Goal: Task Accomplishment & Management: Manage account settings

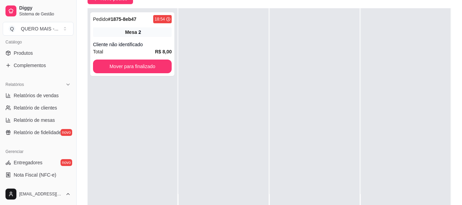
scroll to position [273, 0]
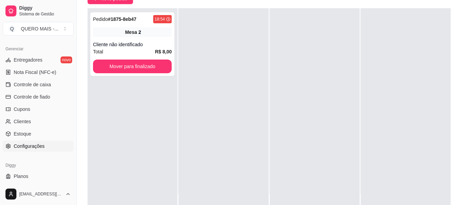
click at [30, 147] on span "Configurações" at bounding box center [29, 145] width 31 height 7
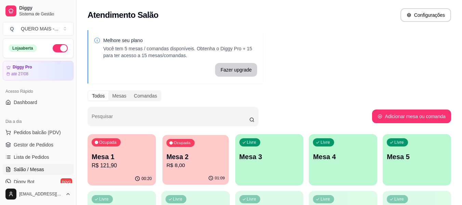
click at [176, 166] on p "R$ 8,00" at bounding box center [195, 165] width 58 height 8
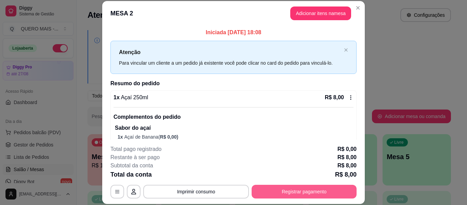
click at [290, 191] on button "Registrar pagamento" at bounding box center [303, 191] width 105 height 14
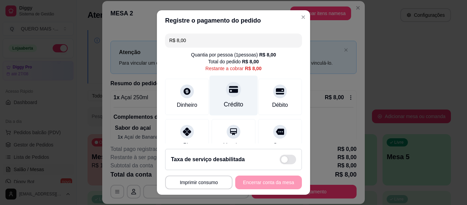
click at [226, 96] on div at bounding box center [233, 89] width 15 height 15
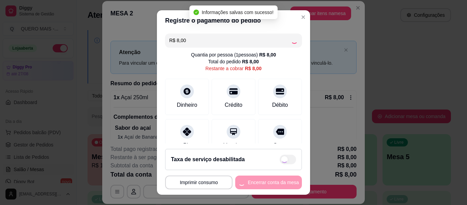
click at [255, 181] on div "**********" at bounding box center [233, 182] width 137 height 14
type input "R$ 0,00"
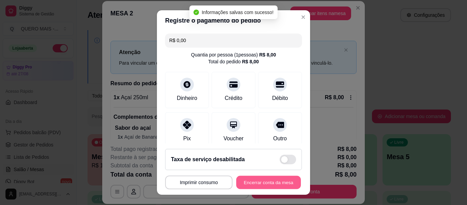
click at [255, 180] on button "Encerrar conta da mesa" at bounding box center [268, 182] width 65 height 13
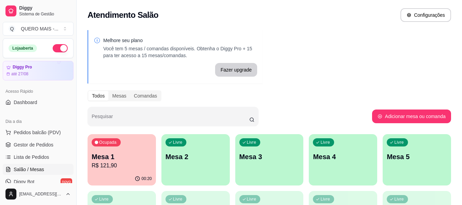
click at [197, 173] on div "Livre Mesa 2" at bounding box center [195, 155] width 68 height 43
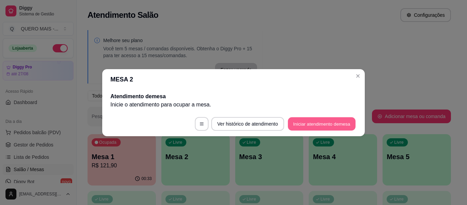
click at [323, 126] on button "Iniciar atendimento de mesa" at bounding box center [322, 123] width 68 height 13
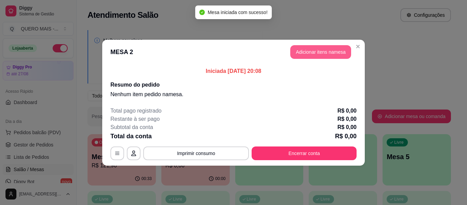
click at [316, 54] on button "Adicionar itens na mesa" at bounding box center [320, 52] width 61 height 14
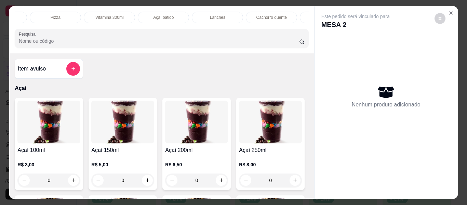
scroll to position [0, 154]
click at [209, 15] on p "Lanches" at bounding box center [210, 17] width 15 height 5
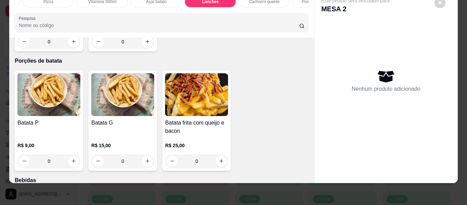
scroll to position [1345, 0]
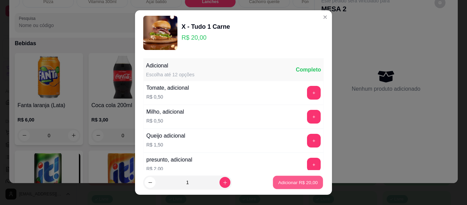
click at [287, 183] on p "Adicionar R$ 20,00" at bounding box center [298, 182] width 40 height 6
type input "1"
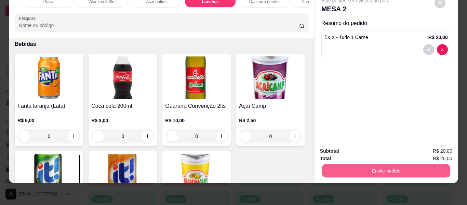
click at [357, 166] on button "Enviar pedido" at bounding box center [386, 170] width 128 height 13
click at [362, 146] on button "Não registrar e enviar pedido" at bounding box center [363, 148] width 69 height 13
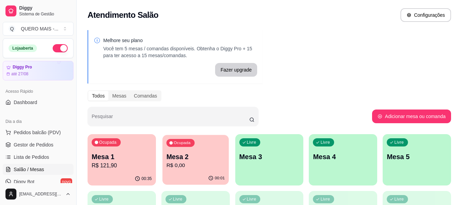
click at [187, 165] on p "R$ 0,00" at bounding box center [195, 165] width 58 height 8
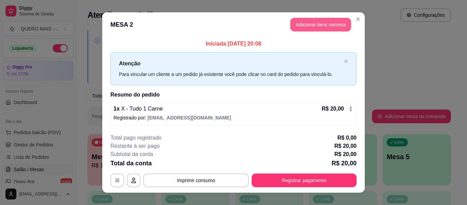
click at [302, 26] on button "Adicionar itens na mesa" at bounding box center [320, 25] width 61 height 14
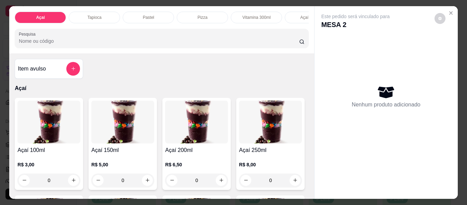
click at [79, 13] on div "Tapioca" at bounding box center [94, 18] width 51 height 12
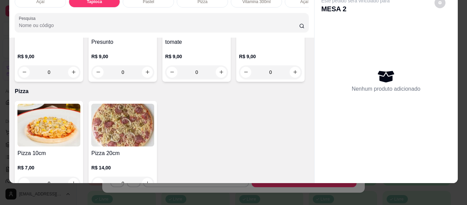
scroll to position [439, 0]
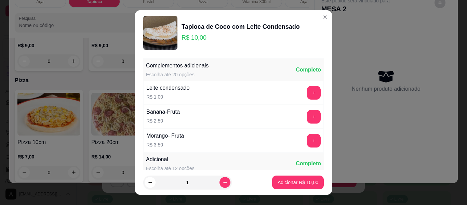
scroll to position [199, 0]
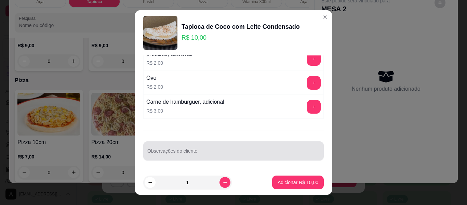
click at [250, 152] on input "Observações do cliente" at bounding box center [233, 153] width 172 height 7
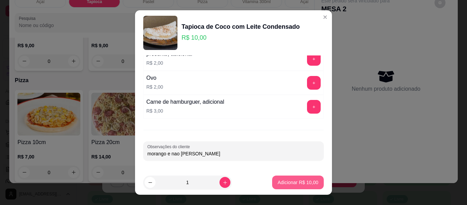
type input "morango e nao [PERSON_NAME]"
click at [300, 183] on p "Adicionar R$ 10,00" at bounding box center [297, 182] width 41 height 7
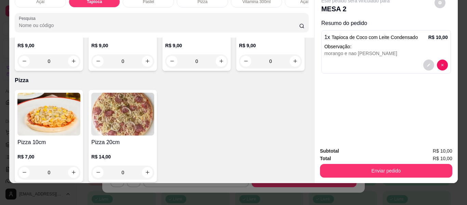
click at [361, 165] on button "Enviar pedido" at bounding box center [386, 171] width 132 height 14
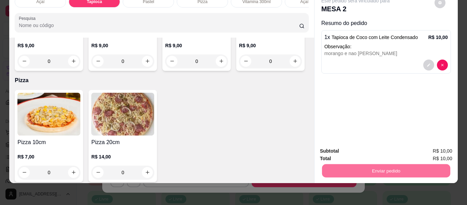
click at [361, 150] on button "Não registrar e enviar pedido" at bounding box center [363, 148] width 71 height 13
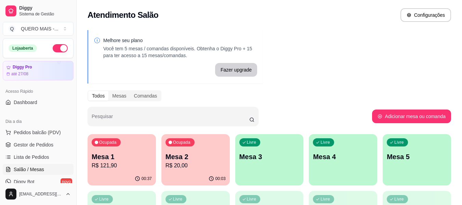
click at [249, 168] on div "Livre Mesa 3" at bounding box center [269, 155] width 68 height 43
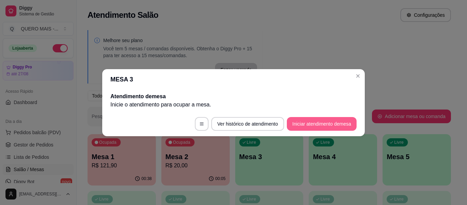
click at [313, 121] on button "Iniciar atendimento de mesa" at bounding box center [322, 124] width 70 height 14
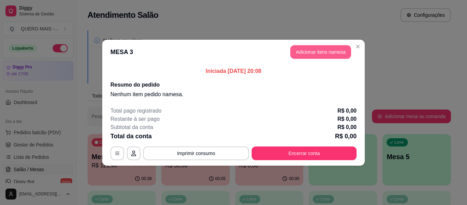
click at [311, 54] on button "Adicionar itens na mesa" at bounding box center [320, 52] width 61 height 14
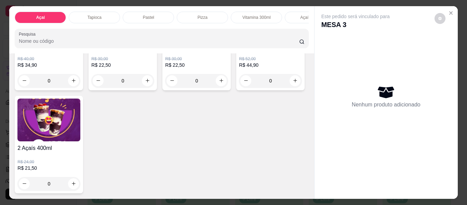
scroll to position [2562, 0]
click at [80, 180] on div "0" at bounding box center [48, 184] width 63 height 14
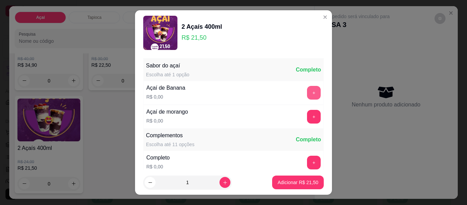
click at [307, 88] on button "+" at bounding box center [314, 93] width 14 height 14
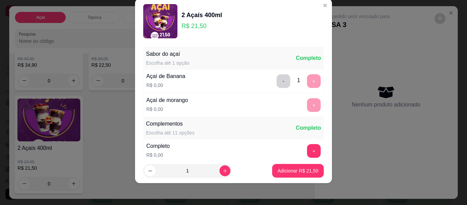
scroll to position [73, 0]
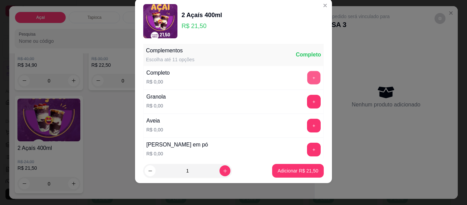
click at [307, 78] on button "+" at bounding box center [313, 77] width 13 height 13
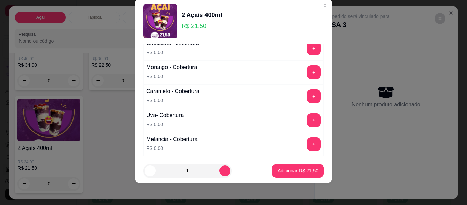
scroll to position [415, 0]
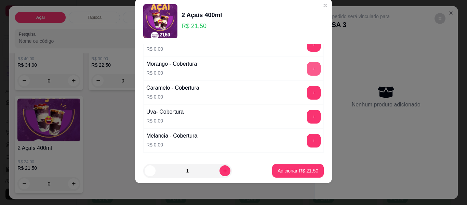
click at [307, 69] on button "+" at bounding box center [314, 69] width 14 height 14
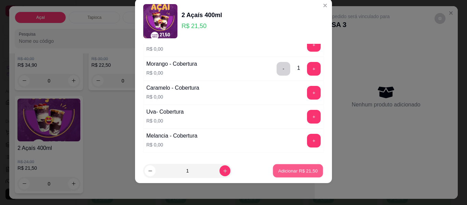
click at [280, 170] on p "Adicionar R$ 21,50" at bounding box center [298, 170] width 40 height 6
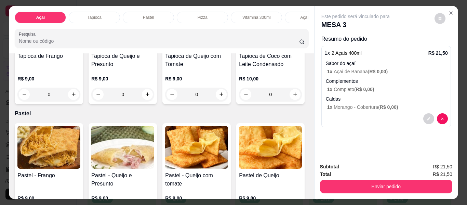
scroll to position [0, 0]
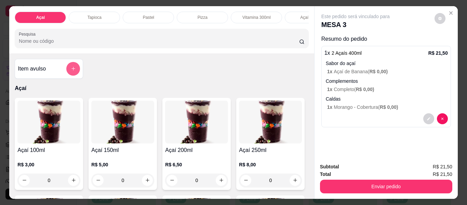
click at [71, 71] on icon "add-separate-item" at bounding box center [73, 68] width 5 height 5
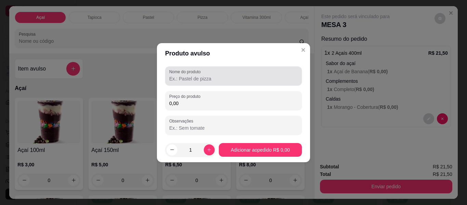
click at [247, 81] on input "Nome do produto" at bounding box center [233, 78] width 128 height 7
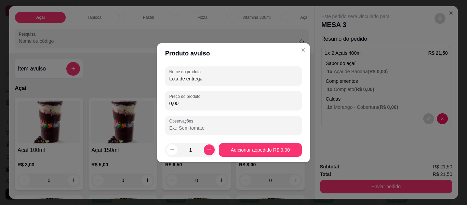
type input "taxa de entrega"
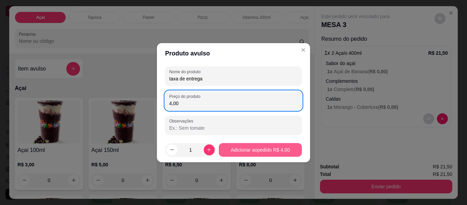
type input "4,00"
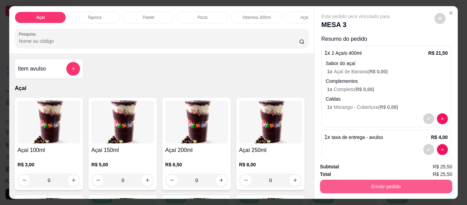
click at [346, 184] on button "Enviar pedido" at bounding box center [386, 186] width 132 height 14
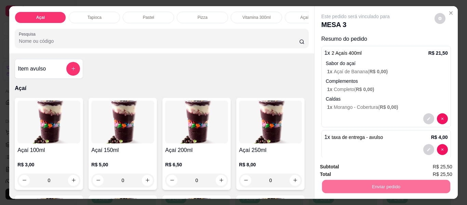
click at [342, 167] on button "Não registrar e enviar pedido" at bounding box center [363, 167] width 69 height 13
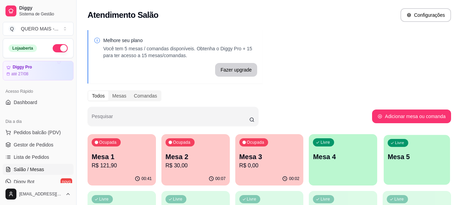
click at [397, 142] on p "Livre" at bounding box center [399, 142] width 9 height 5
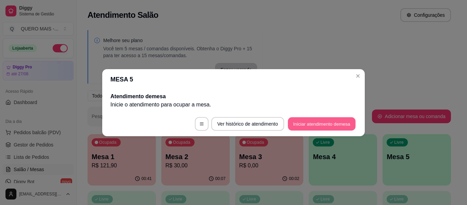
click at [311, 124] on button "Iniciar atendimento de mesa" at bounding box center [322, 123] width 68 height 13
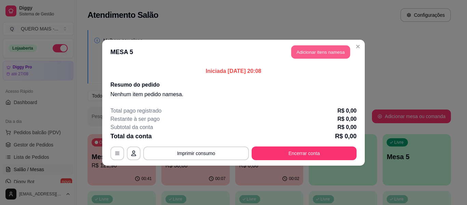
click at [324, 54] on button "Adicionar itens na mesa" at bounding box center [320, 51] width 59 height 13
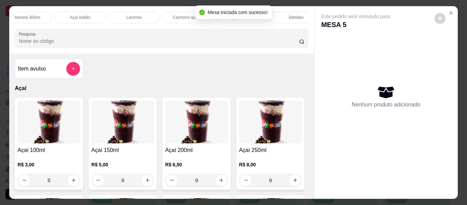
scroll to position [0, 231]
click at [137, 18] on div "Lanches" at bounding box center [132, 18] width 51 height 12
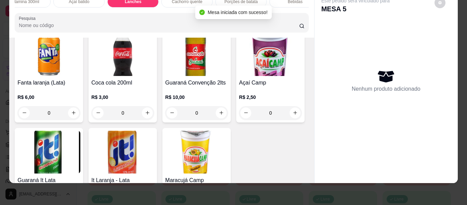
scroll to position [1379, 0]
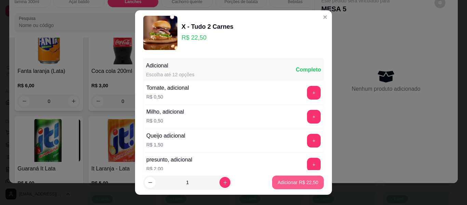
click at [277, 184] on p "Adicionar R$ 22,50" at bounding box center [297, 182] width 41 height 7
type input "1"
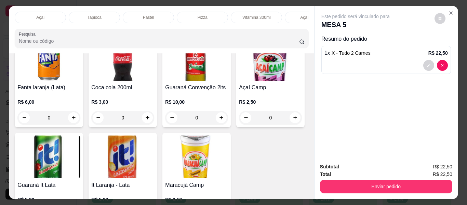
scroll to position [0, 106]
click at [197, 16] on p "Açaí batido" at bounding box center [204, 17] width 20 height 5
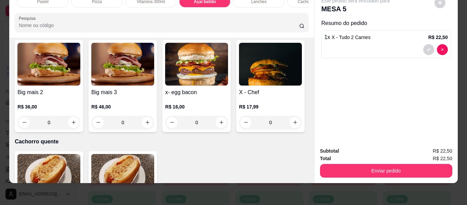
scroll to position [1068, 0]
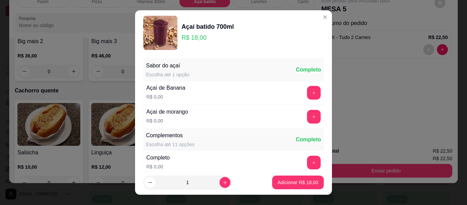
click at [307, 118] on button "+" at bounding box center [314, 117] width 14 height 14
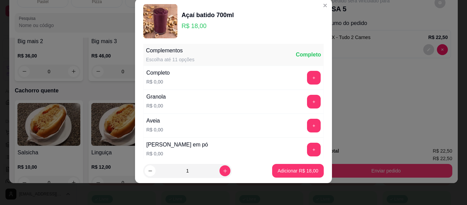
scroll to position [107, 0]
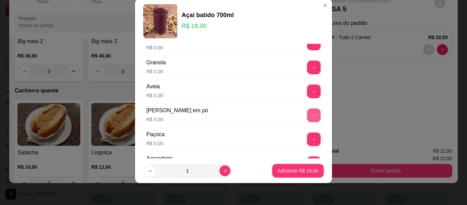
click at [307, 111] on button "+" at bounding box center [314, 115] width 14 height 14
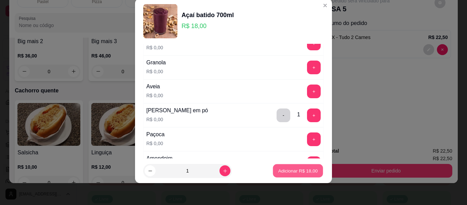
click at [287, 169] on p "Adicionar R$ 18,00" at bounding box center [298, 170] width 40 height 6
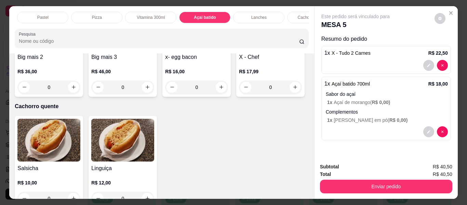
scroll to position [0, 0]
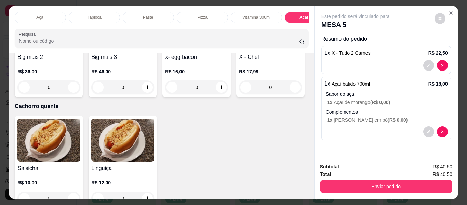
click at [56, 13] on div "Açaí" at bounding box center [40, 18] width 51 height 12
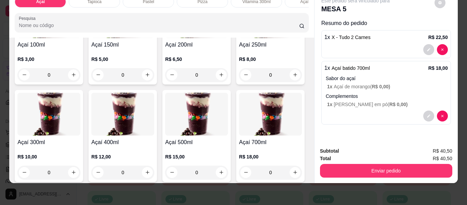
scroll to position [99, 0]
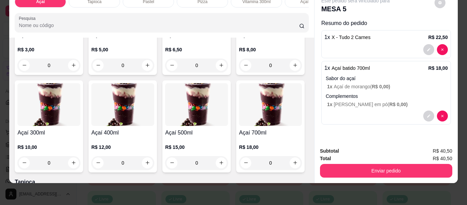
click at [239, 72] on div "0" at bounding box center [270, 65] width 63 height 14
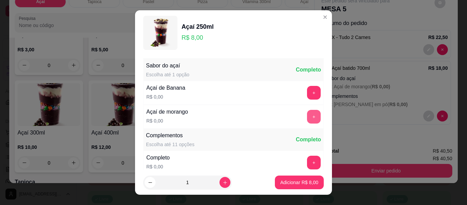
click at [307, 114] on button "+" at bounding box center [314, 117] width 14 height 14
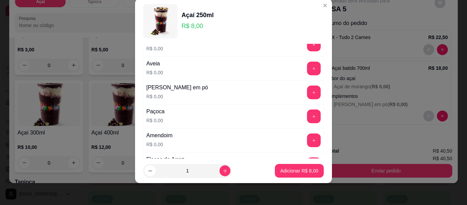
scroll to position [141, 0]
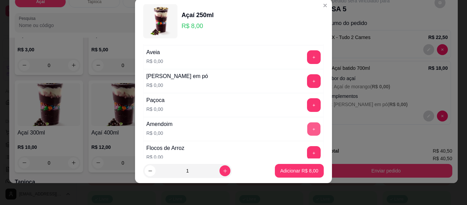
click at [307, 131] on button "+" at bounding box center [313, 128] width 13 height 13
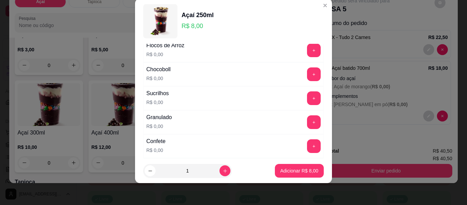
scroll to position [210, 0]
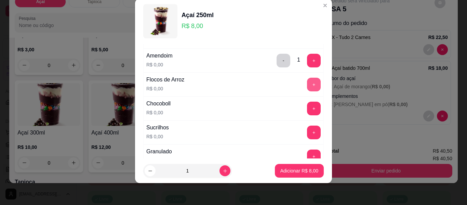
click at [307, 83] on button "+" at bounding box center [314, 85] width 14 height 14
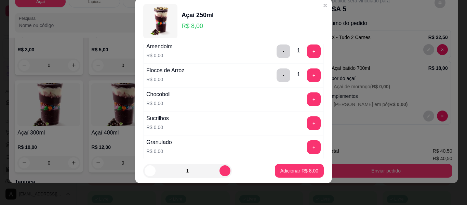
scroll to position [244, 0]
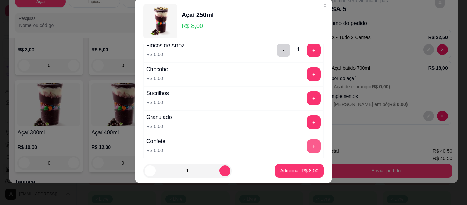
click at [307, 144] on button "+" at bounding box center [314, 146] width 14 height 14
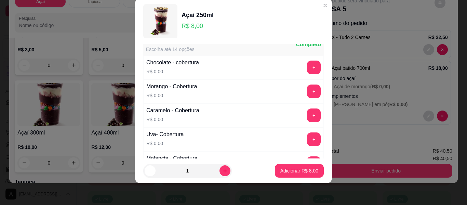
scroll to position [381, 0]
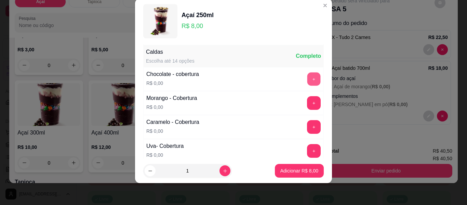
click at [307, 78] on button "+" at bounding box center [313, 78] width 13 height 13
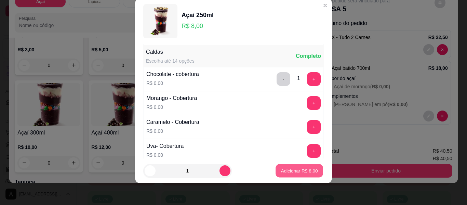
click at [283, 171] on p "Adicionar R$ 8,00" at bounding box center [299, 170] width 37 height 6
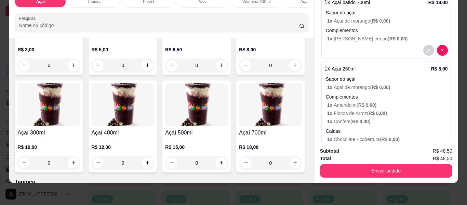
scroll to position [93, 0]
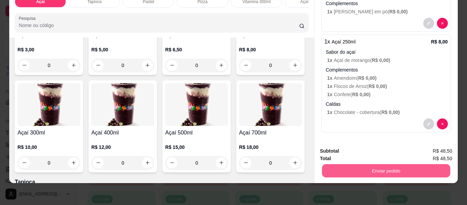
click at [363, 165] on button "Enviar pedido" at bounding box center [386, 170] width 128 height 13
click at [355, 148] on button "Não registrar e enviar pedido" at bounding box center [363, 148] width 69 height 13
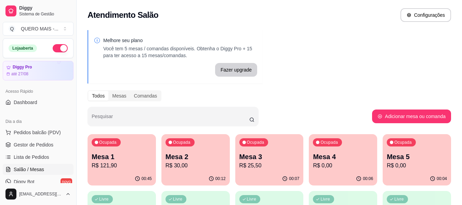
click at [271, 162] on p "R$ 25,50" at bounding box center [269, 165] width 60 height 8
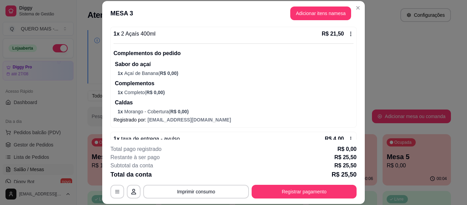
scroll to position [82, 0]
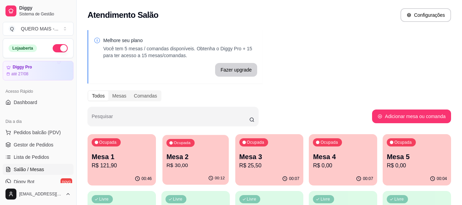
click at [196, 169] on p "R$ 30,00" at bounding box center [195, 165] width 58 height 8
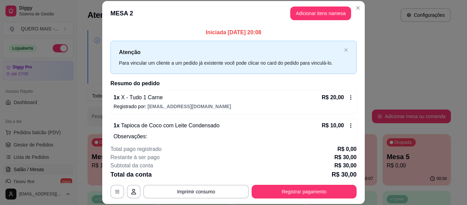
scroll to position [25, 0]
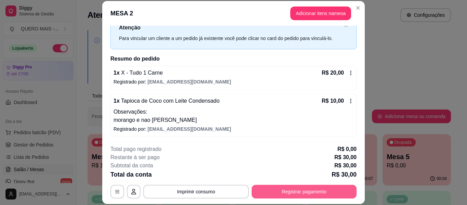
click at [288, 188] on button "Registrar pagamento" at bounding box center [303, 191] width 105 height 14
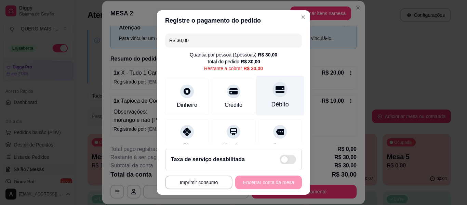
click at [265, 97] on div "Débito" at bounding box center [280, 96] width 48 height 40
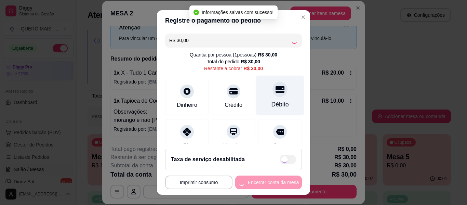
type input "R$ 0,00"
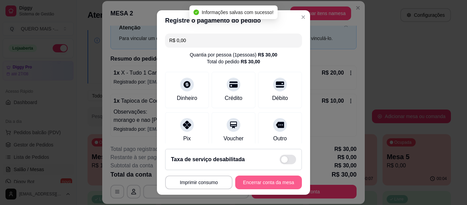
click at [271, 182] on button "Encerrar conta da mesa" at bounding box center [268, 182] width 67 height 14
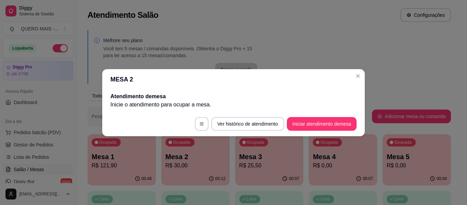
scroll to position [0, 0]
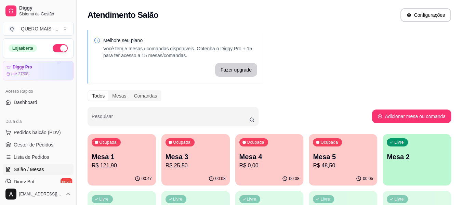
click at [206, 172] on div "Ocupada Mesa 3 R$ 25,50" at bounding box center [195, 153] width 68 height 38
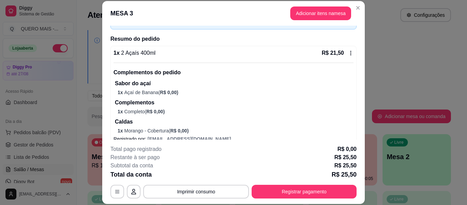
scroll to position [82, 0]
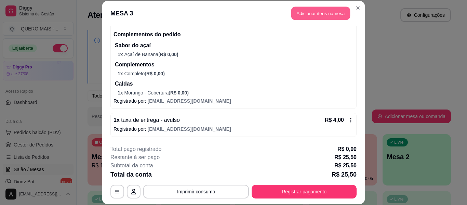
click at [311, 15] on button "Adicionar itens na mesa" at bounding box center [320, 13] width 59 height 13
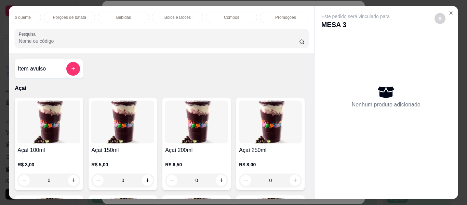
scroll to position [0, 406]
click at [110, 14] on div "Bebidas" at bounding box center [120, 18] width 51 height 12
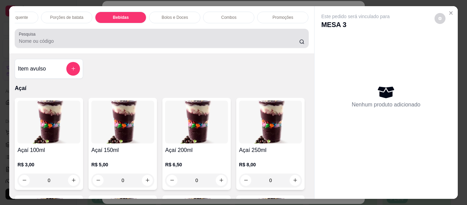
scroll to position [18, 0]
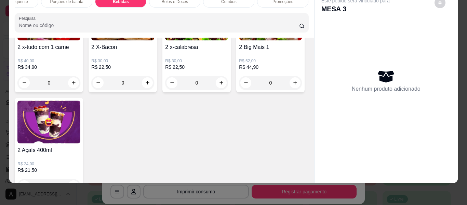
type input "1"
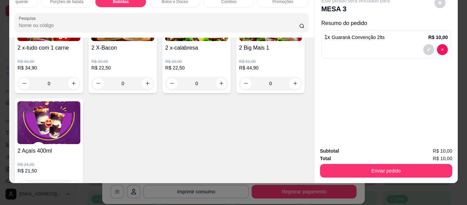
scroll to position [0, 0]
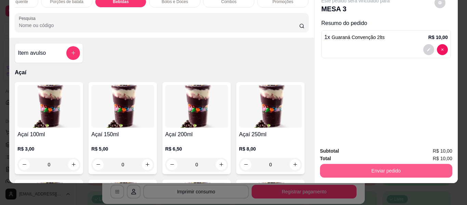
click at [343, 165] on button "Enviar pedido" at bounding box center [386, 171] width 132 height 14
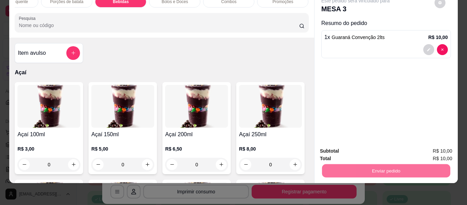
click at [343, 147] on button "Não registrar e enviar pedido" at bounding box center [363, 148] width 71 height 13
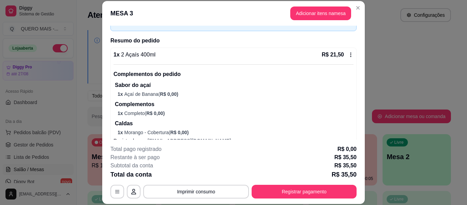
scroll to position [42, 0]
click at [348, 54] on icon at bounding box center [350, 55] width 5 height 5
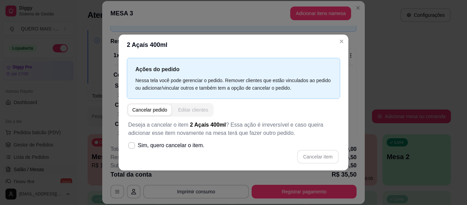
click at [197, 111] on div "Editar clientes" at bounding box center [193, 109] width 30 height 7
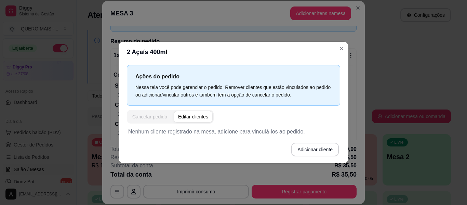
click at [152, 115] on div "Cancelar pedido" at bounding box center [149, 116] width 35 height 7
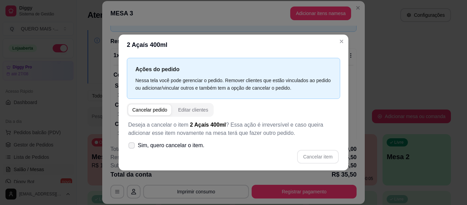
click at [177, 147] on span "Sim, quero cancelar o item." at bounding box center [171, 145] width 67 height 8
click at [132, 147] on input "Sim, quero cancelar o item." at bounding box center [130, 148] width 4 height 4
checkbox input "true"
click at [312, 150] on button "Cancelar item" at bounding box center [318, 157] width 42 height 14
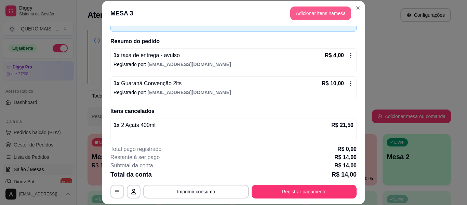
click at [316, 14] on button "Adicionar itens na mesa" at bounding box center [320, 13] width 61 height 14
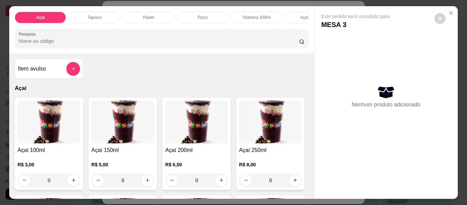
scroll to position [0, 406]
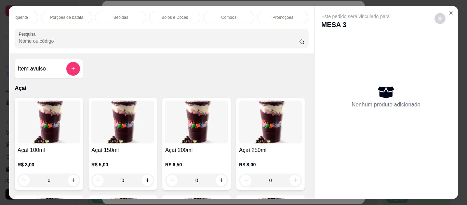
click at [266, 13] on div "Promoções" at bounding box center [282, 18] width 51 height 12
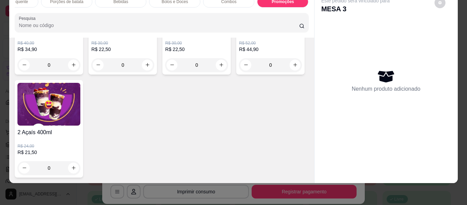
scroll to position [2562, 0]
click at [80, 163] on div "0" at bounding box center [48, 168] width 63 height 14
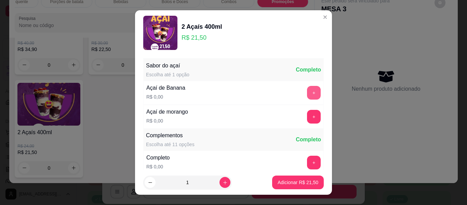
click at [307, 86] on button "+" at bounding box center [314, 93] width 14 height 14
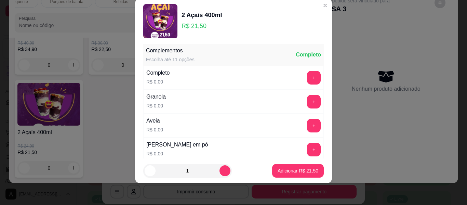
scroll to position [107, 0]
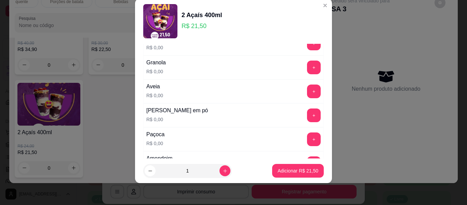
click at [307, 115] on button "+" at bounding box center [314, 115] width 14 height 14
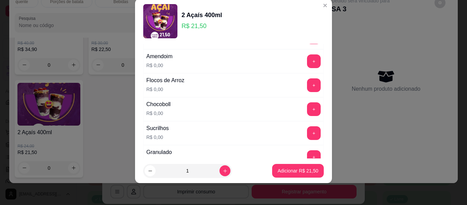
scroll to position [210, 0]
click at [307, 133] on button "+" at bounding box center [314, 132] width 14 height 14
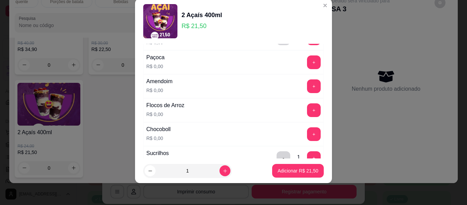
scroll to position [141, 0]
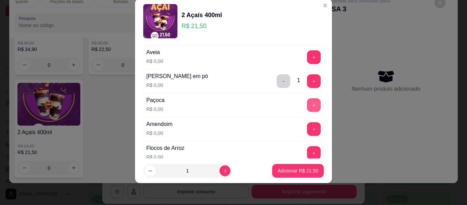
click at [307, 107] on button "+" at bounding box center [314, 105] width 14 height 14
click at [307, 126] on button "+" at bounding box center [313, 128] width 13 height 13
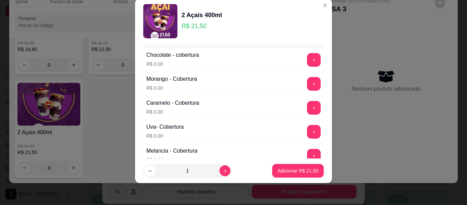
scroll to position [415, 0]
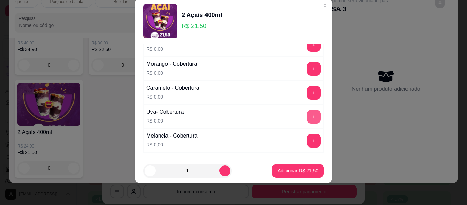
click at [307, 115] on button "+" at bounding box center [314, 117] width 14 height 14
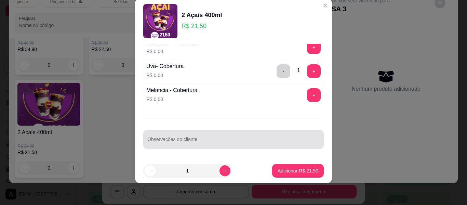
click at [238, 138] on input "Observações do cliente" at bounding box center [233, 141] width 172 height 7
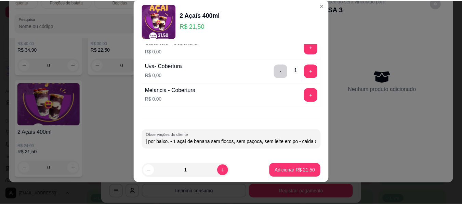
scroll to position [0, 98]
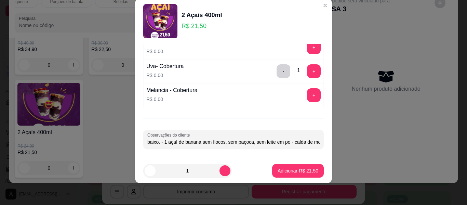
type input "calda de uva por cima, [PERSON_NAME] por baixo. - 1 açaí de banana sem flocos, …"
click at [278, 168] on p "Adicionar R$ 21,50" at bounding box center [298, 170] width 40 height 6
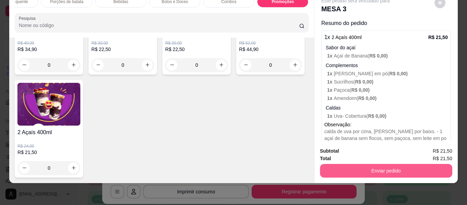
click at [363, 164] on button "Enviar pedido" at bounding box center [386, 171] width 132 height 14
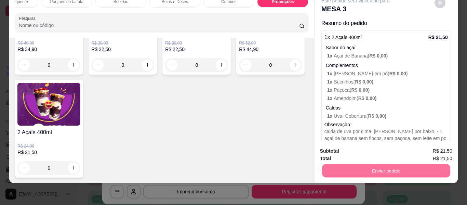
click at [355, 148] on button "Não registrar e enviar pedido" at bounding box center [363, 148] width 71 height 13
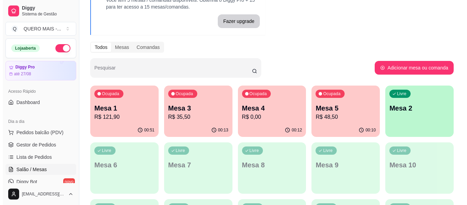
scroll to position [102, 0]
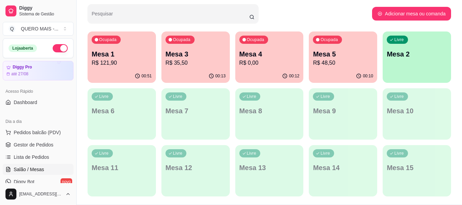
click at [323, 76] on div "00:10" at bounding box center [343, 75] width 68 height 13
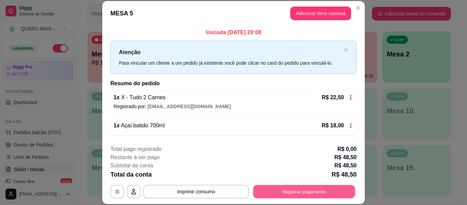
click at [301, 190] on button "Registrar pagamento" at bounding box center [304, 191] width 102 height 13
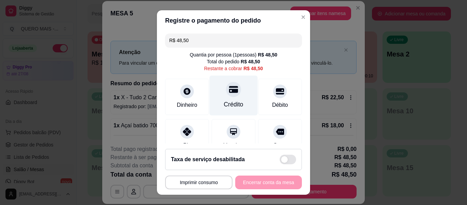
click at [228, 98] on div "Crédito" at bounding box center [233, 96] width 48 height 40
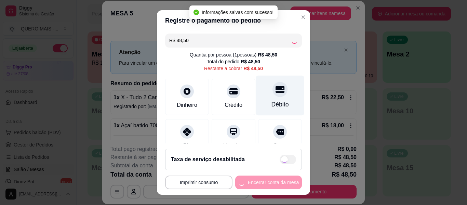
type input "R$ 0,00"
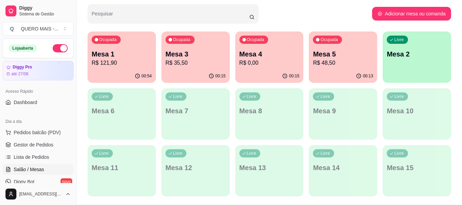
click at [248, 69] on button "Ocupada Mesa 4 R$ 0,00 00:15" at bounding box center [269, 56] width 68 height 51
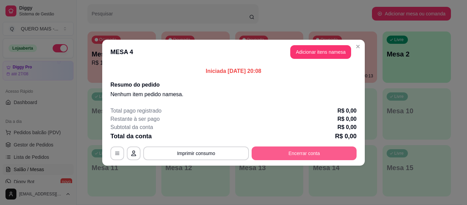
click at [299, 156] on button "Encerrar conta" at bounding box center [303, 153] width 105 height 14
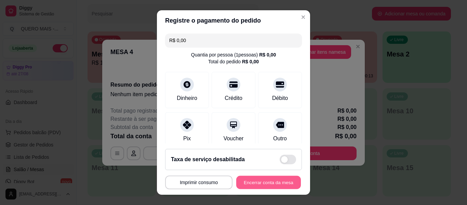
click at [259, 183] on button "Encerrar conta da mesa" at bounding box center [268, 182] width 65 height 13
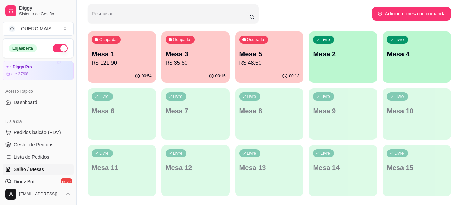
click at [186, 71] on div "00:15" at bounding box center [195, 75] width 68 height 13
click at [204, 71] on div "00:15" at bounding box center [195, 75] width 68 height 13
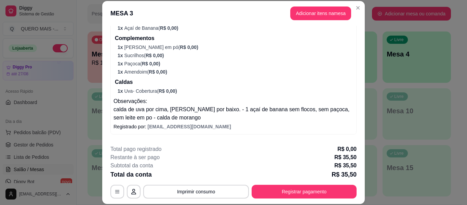
scroll to position [239, 0]
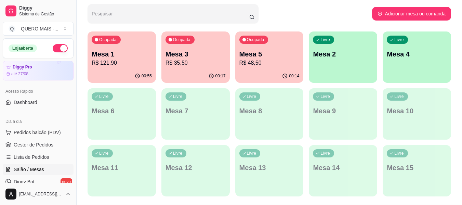
click at [256, 66] on p "R$ 48,50" at bounding box center [269, 63] width 60 height 8
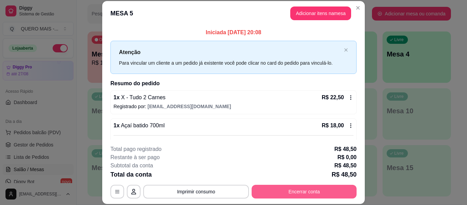
click at [311, 191] on button "Encerrar conta" at bounding box center [303, 191] width 105 height 14
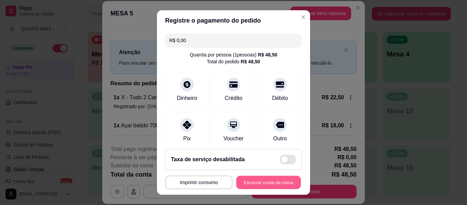
click at [263, 180] on button "Encerrar conta da mesa" at bounding box center [268, 182] width 65 height 13
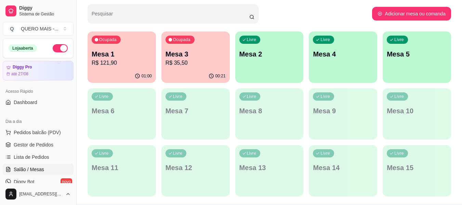
click at [170, 65] on p "R$ 35,50" at bounding box center [195, 63] width 60 height 8
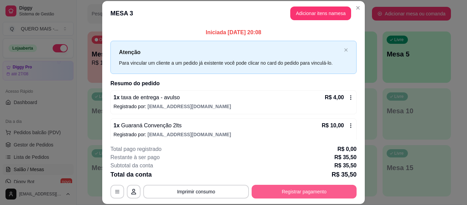
click at [297, 190] on button "Registrar pagamento" at bounding box center [303, 191] width 105 height 14
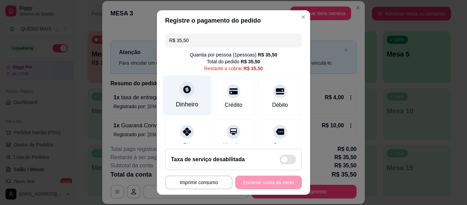
click at [178, 97] on div "Dinheiro" at bounding box center [187, 96] width 48 height 40
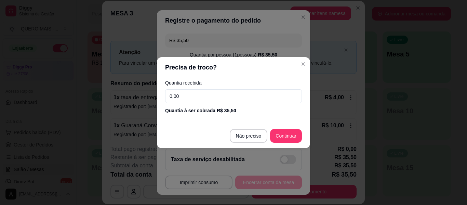
click at [201, 90] on input "0,00" at bounding box center [233, 96] width 137 height 14
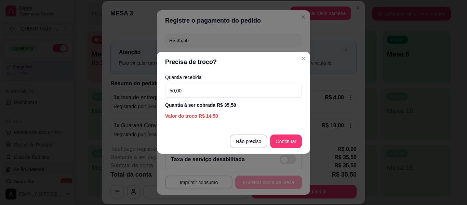
type input "50,00"
